Goal: Information Seeking & Learning: Find specific fact

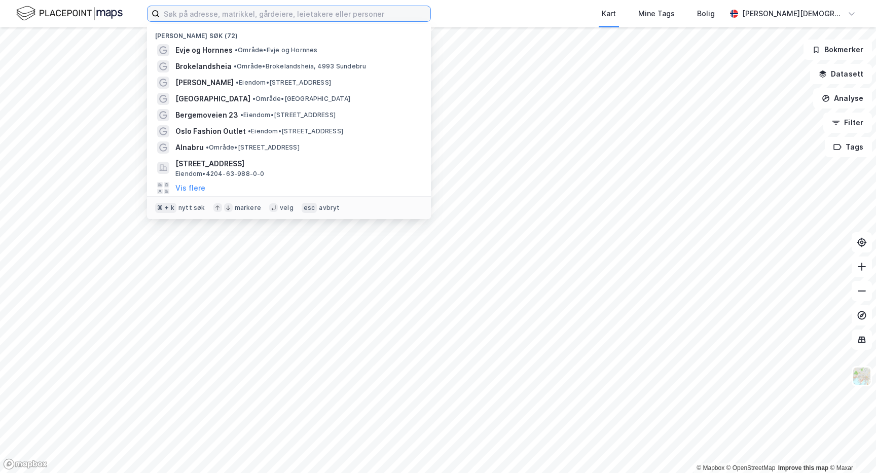
click at [174, 16] on input at bounding box center [295, 13] width 271 height 15
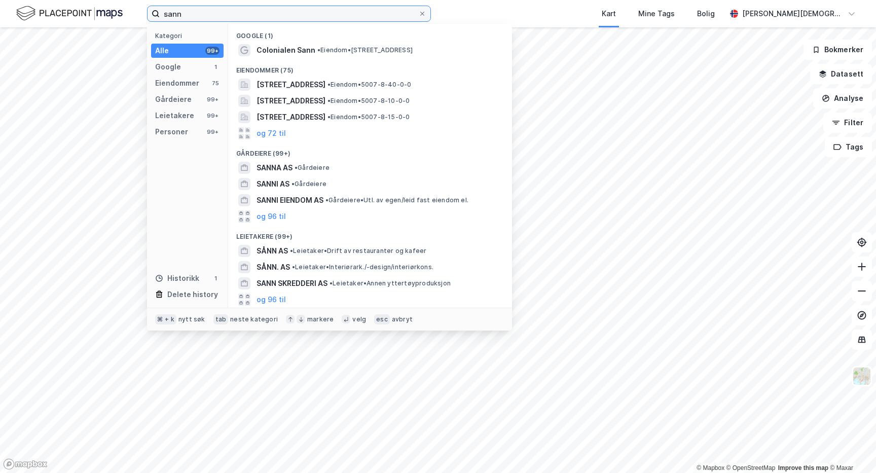
click at [221, 11] on input "sann" at bounding box center [289, 13] width 259 height 15
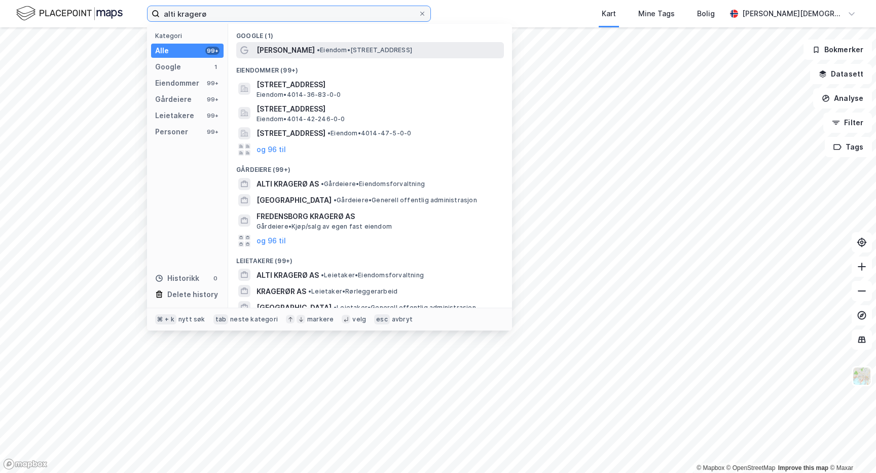
type input "alti kragerø"
click at [318, 47] on span "• Eiendom • [STREET_ADDRESS]" at bounding box center [364, 50] width 95 height 8
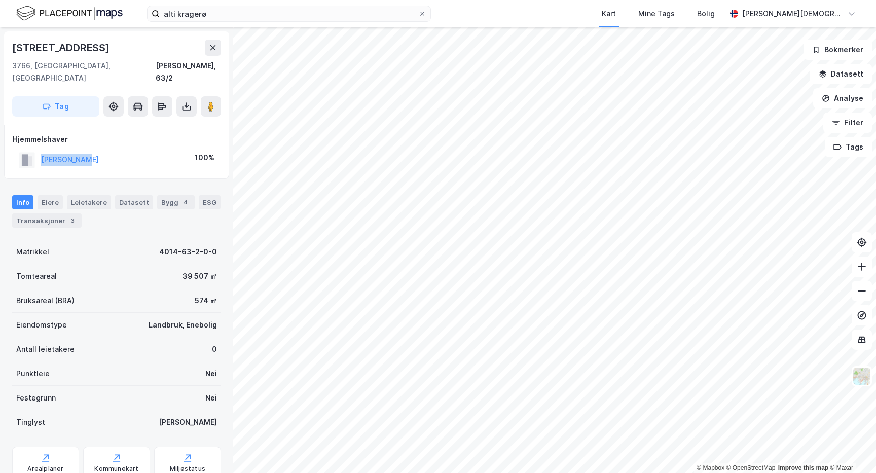
drag, startPoint x: 106, startPoint y: 145, endPoint x: 39, endPoint y: 147, distance: 67.5
click at [23, 150] on div "[PERSON_NAME] 100%" at bounding box center [117, 160] width 208 height 21
copy button "[PERSON_NAME]"
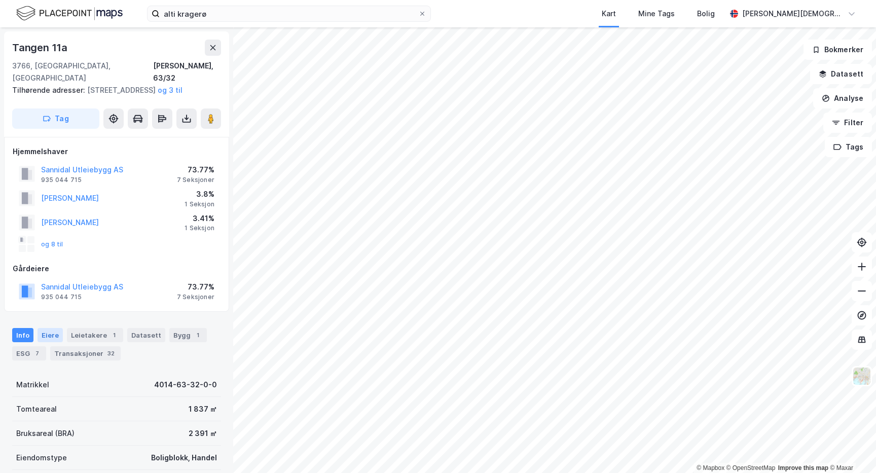
click at [38, 333] on div "Eiere" at bounding box center [50, 335] width 25 height 14
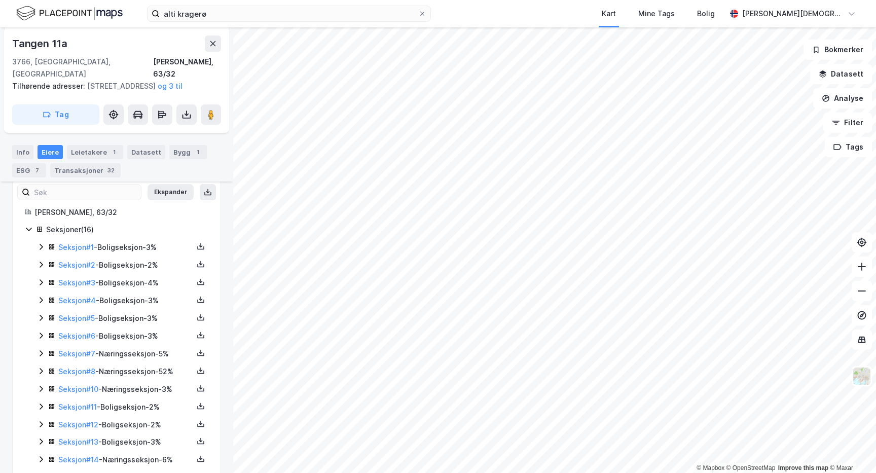
scroll to position [196, 0]
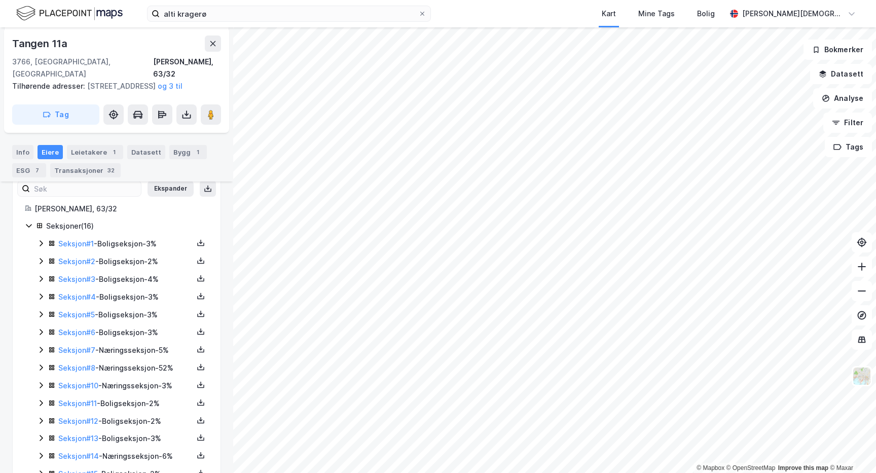
click at [145, 374] on div "Seksjon # 8 - Næringsseksjon - 52%" at bounding box center [125, 368] width 135 height 12
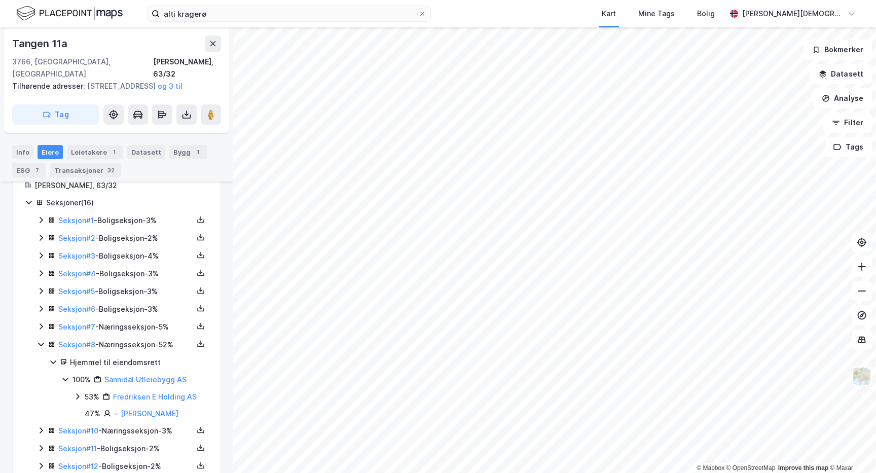
scroll to position [307, 0]
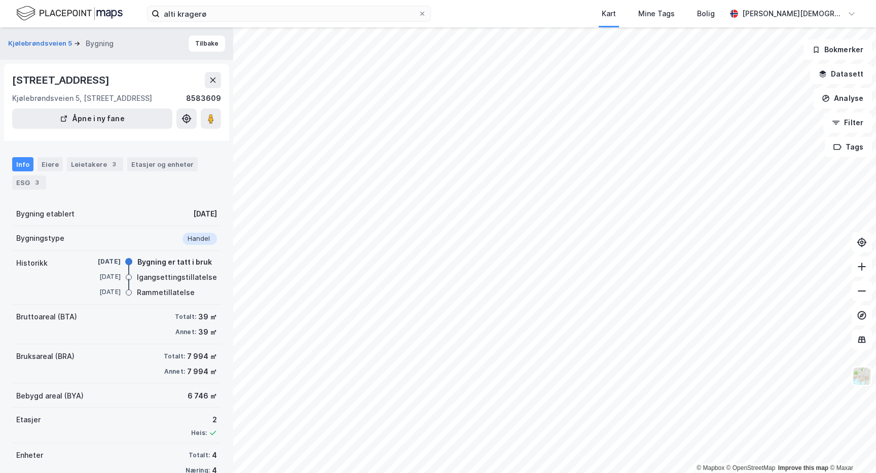
scroll to position [21, 0]
